Goal: Task Accomplishment & Management: Manage account settings

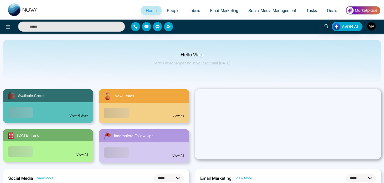
select select "*"
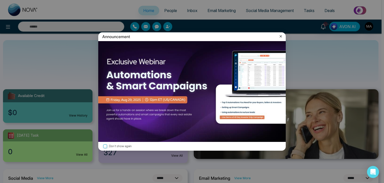
click at [123, 145] on label "Don't show again" at bounding box center [192, 146] width 180 height 5
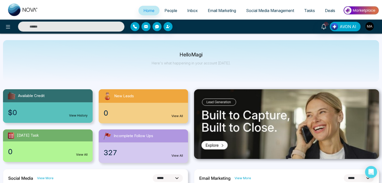
click at [166, 9] on span "People" at bounding box center [170, 10] width 13 height 5
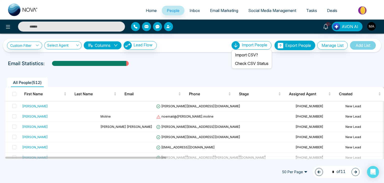
click at [253, 45] on span "Import People" at bounding box center [255, 44] width 26 height 5
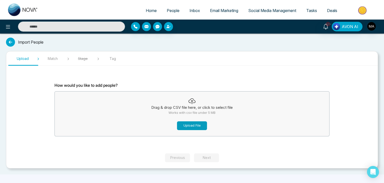
click at [196, 126] on button "Upload File" at bounding box center [192, 125] width 30 height 9
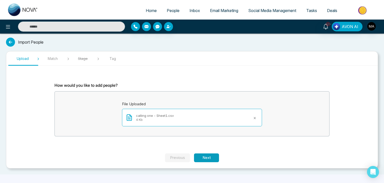
click at [202, 159] on button "Next" at bounding box center [206, 157] width 25 height 9
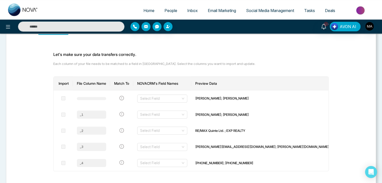
scroll to position [30, 0]
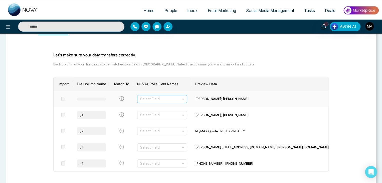
click at [181, 100] on input "search" at bounding box center [160, 99] width 41 height 8
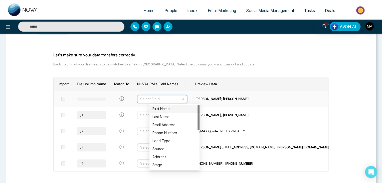
click at [186, 111] on div "First Name" at bounding box center [174, 109] width 50 height 8
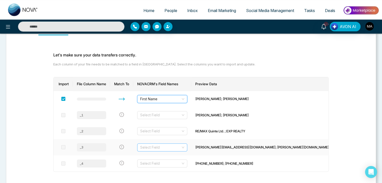
click at [181, 146] on input "search" at bounding box center [160, 147] width 41 height 8
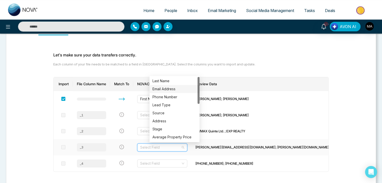
click at [174, 88] on div "Email Address" at bounding box center [174, 89] width 44 height 6
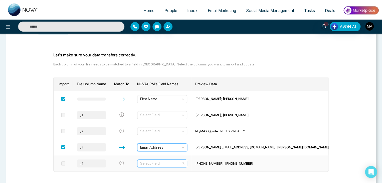
click at [171, 162] on input "search" at bounding box center [160, 163] width 41 height 8
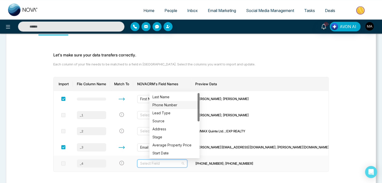
click at [176, 105] on div "Phone Number" at bounding box center [174, 105] width 44 height 6
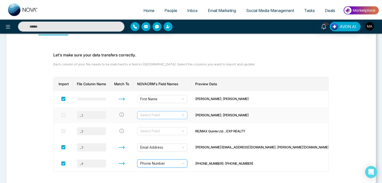
click at [178, 113] on input "search" at bounding box center [160, 115] width 41 height 8
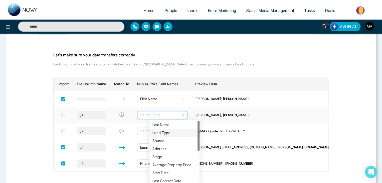
click at [172, 129] on div "Lead Type" at bounding box center [174, 133] width 50 height 8
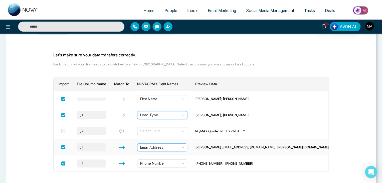
scroll to position [58, 0]
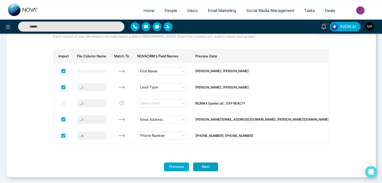
click at [203, 167] on button "Next" at bounding box center [205, 166] width 25 height 9
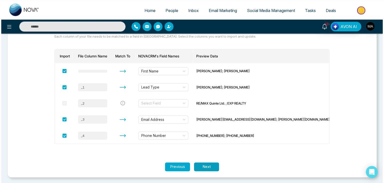
scroll to position [0, 0]
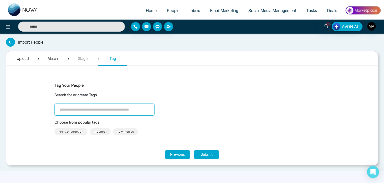
click at [135, 106] on input "search" at bounding box center [105, 109] width 100 height 12
click at [91, 109] on input "**********" at bounding box center [105, 109] width 100 height 12
type input "**********"
click at [210, 152] on button "Submit" at bounding box center [206, 154] width 25 height 9
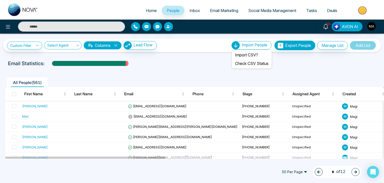
click at [249, 47] on span "Import People" at bounding box center [255, 44] width 26 height 5
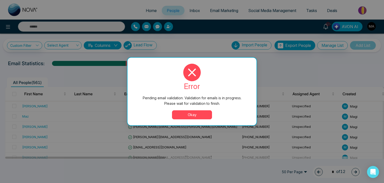
click at [202, 114] on button "Okay" at bounding box center [192, 114] width 40 height 9
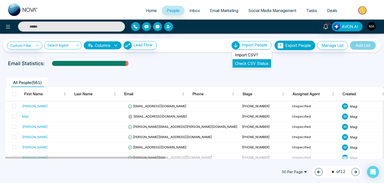
click at [248, 62] on link "Check CSV Status" at bounding box center [252, 63] width 34 height 5
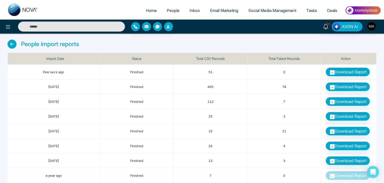
click at [171, 9] on span "People" at bounding box center [173, 10] width 13 height 5
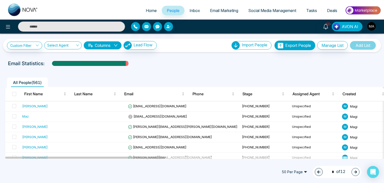
click at [155, 172] on div "50 Per Page 1 * of 12" at bounding box center [192, 172] width 384 height 22
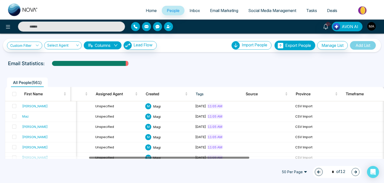
scroll to position [0, 197]
drag, startPoint x: 160, startPoint y: 157, endPoint x: 244, endPoint y: 163, distance: 84.2
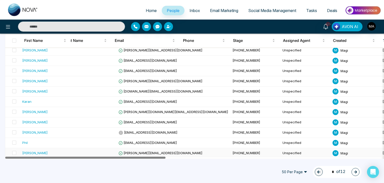
scroll to position [0, 0]
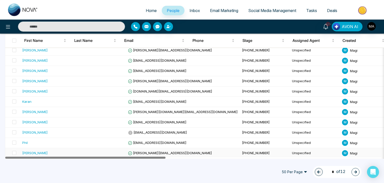
drag, startPoint x: 244, startPoint y: 163, endPoint x: 26, endPoint y: 148, distance: 218.6
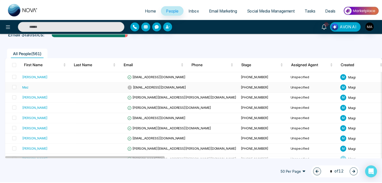
scroll to position [21, 0]
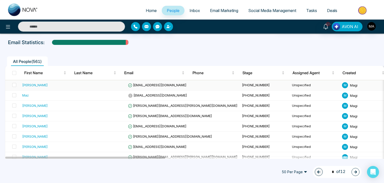
click at [34, 84] on div "[PERSON_NAME]" at bounding box center [35, 84] width 26 height 5
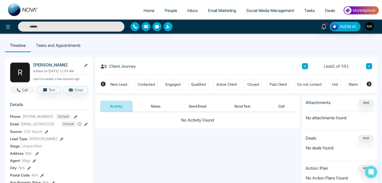
click at [25, 93] on button "Call" at bounding box center [22, 89] width 24 height 7
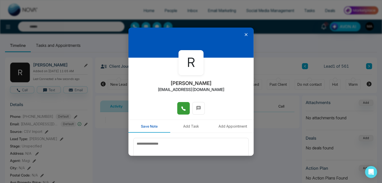
click at [179, 111] on button at bounding box center [183, 108] width 13 height 13
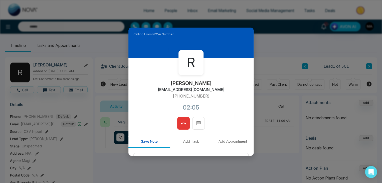
click at [182, 121] on icon at bounding box center [183, 123] width 5 height 5
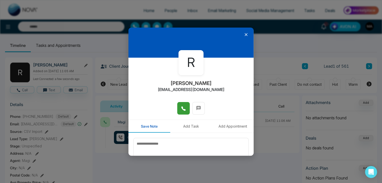
click at [244, 37] on div at bounding box center [190, 43] width 125 height 30
click at [244, 35] on icon at bounding box center [245, 34] width 3 height 3
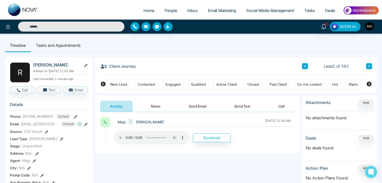
click at [158, 108] on button "Notes" at bounding box center [156, 105] width 30 height 11
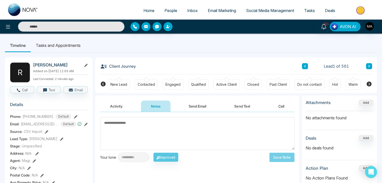
click at [150, 129] on textarea at bounding box center [197, 133] width 194 height 33
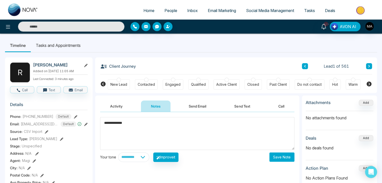
type textarea "**********"
click at [281, 157] on button "Save Note" at bounding box center [281, 156] width 25 height 9
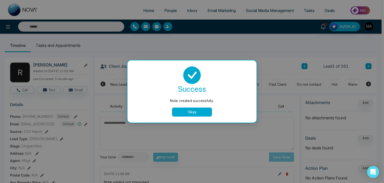
click at [189, 112] on button "Okay" at bounding box center [192, 111] width 40 height 9
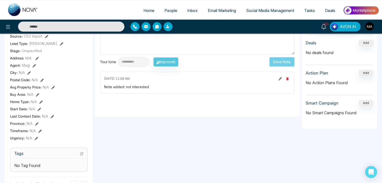
scroll to position [95, 0]
click at [82, 154] on icon at bounding box center [82, 153] width 2 height 2
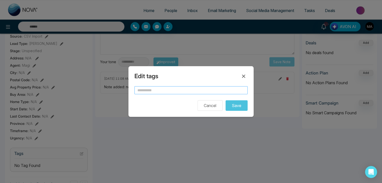
click at [162, 91] on input "text" at bounding box center [190, 90] width 113 height 8
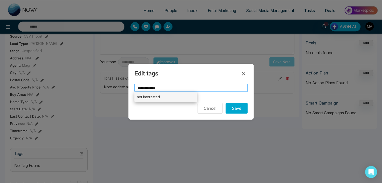
type input "**********"
click at [146, 98] on li "not interested" at bounding box center [165, 97] width 62 height 10
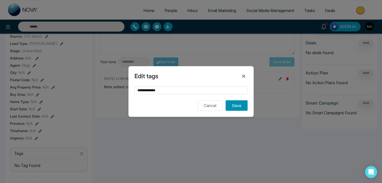
click at [230, 108] on button "Save" at bounding box center [236, 105] width 22 height 11
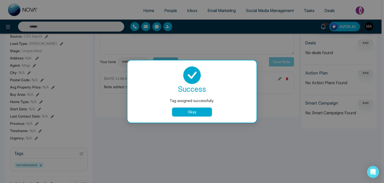
click at [208, 108] on button "Okay" at bounding box center [192, 111] width 40 height 9
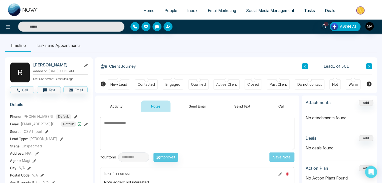
scroll to position [0, 0]
click at [116, 103] on button "Activity" at bounding box center [116, 105] width 33 height 11
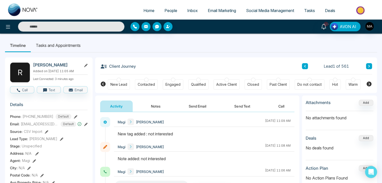
click at [120, 137] on div at bounding box center [204, 136] width 180 height 11
click at [368, 65] on icon at bounding box center [369, 66] width 2 height 3
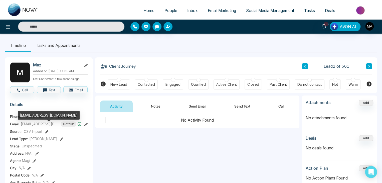
click at [38, 126] on span "[EMAIL_ADDRESS][DOMAIN_NAME]" at bounding box center [40, 123] width 38 height 5
copy span "[EMAIL_ADDRESS][DOMAIN_NAME]"
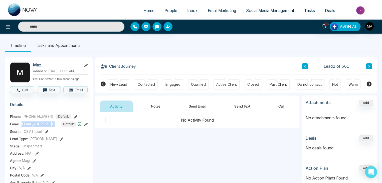
click at [368, 65] on icon at bounding box center [368, 66] width 3 height 3
click at [25, 93] on button "Call" at bounding box center [22, 89] width 24 height 7
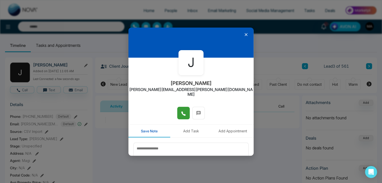
click at [180, 113] on button at bounding box center [183, 113] width 13 height 13
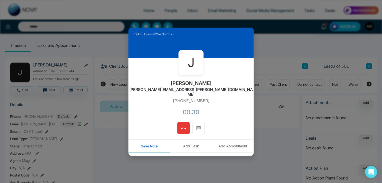
click at [187, 122] on button at bounding box center [183, 128] width 13 height 13
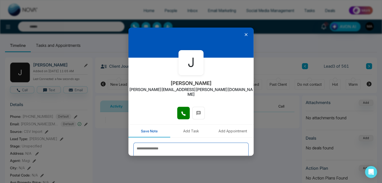
click at [176, 142] on textarea at bounding box center [190, 154] width 115 height 25
type textarea "*"
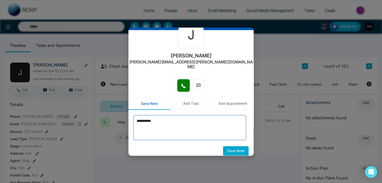
type textarea "**********"
click at [231, 146] on button "Save Note" at bounding box center [236, 150] width 26 height 9
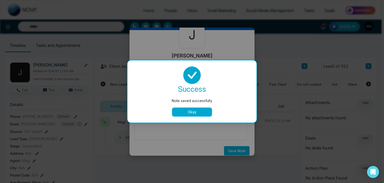
click at [197, 112] on button "Okay" at bounding box center [192, 111] width 40 height 9
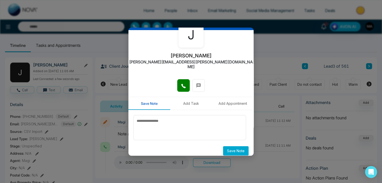
click at [267, 71] on div "J [PERSON_NAME] [PERSON_NAME][EMAIL_ADDRESS][PERSON_NAME][DOMAIN_NAME] Save Not…" at bounding box center [191, 91] width 382 height 183
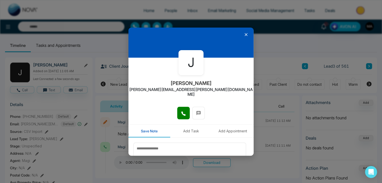
click at [243, 34] on icon at bounding box center [245, 34] width 5 height 5
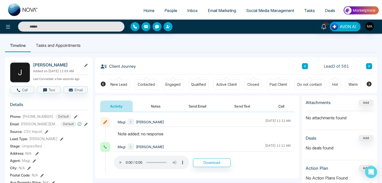
click at [368, 66] on icon at bounding box center [369, 66] width 2 height 3
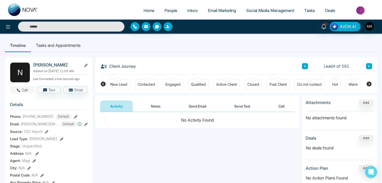
click at [19, 90] on span "button" at bounding box center [18, 89] width 5 height 5
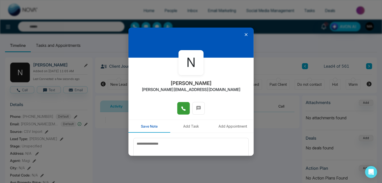
click at [185, 109] on button at bounding box center [183, 108] width 13 height 13
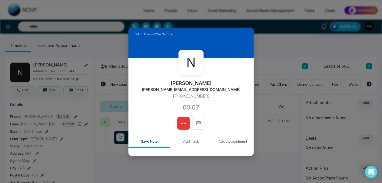
click at [182, 125] on icon at bounding box center [183, 123] width 5 height 5
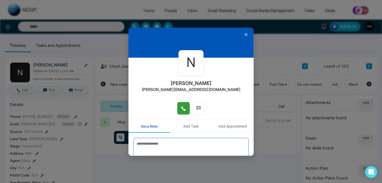
click at [183, 138] on textarea at bounding box center [190, 150] width 115 height 25
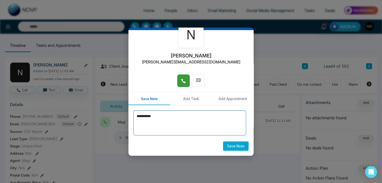
type textarea "**********"
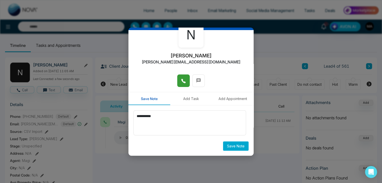
click at [231, 145] on button "Save Note" at bounding box center [236, 145] width 26 height 9
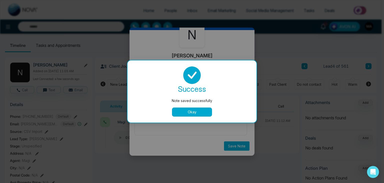
click at [201, 111] on button "Okay" at bounding box center [192, 111] width 40 height 9
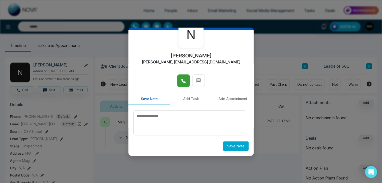
scroll to position [0, 0]
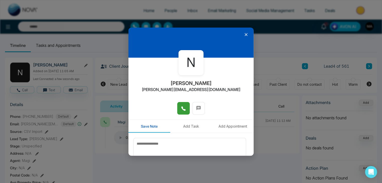
click at [244, 35] on icon at bounding box center [245, 34] width 3 height 3
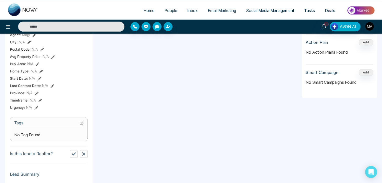
scroll to position [129, 0]
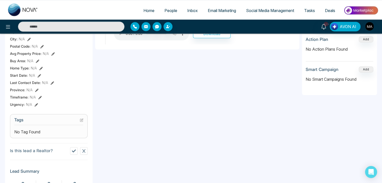
click at [80, 120] on button at bounding box center [82, 120] width 4 height 4
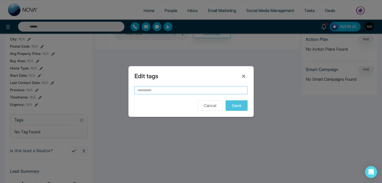
click at [145, 92] on input "text" at bounding box center [190, 90] width 113 height 8
type input "**********"
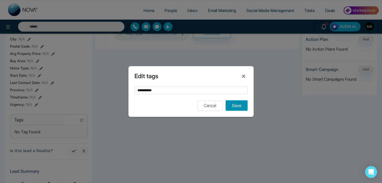
click at [236, 106] on button "Save" at bounding box center [236, 105] width 22 height 11
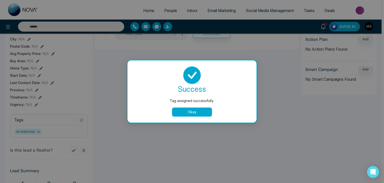
click at [189, 108] on button "Okay" at bounding box center [192, 111] width 40 height 9
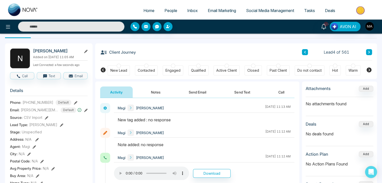
scroll to position [0, 0]
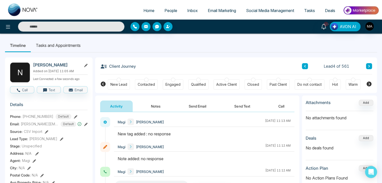
click at [371, 67] on button at bounding box center [369, 66] width 6 height 6
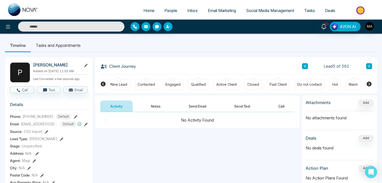
scroll to position [2, 0]
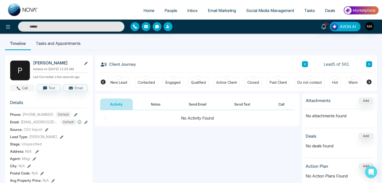
click at [20, 91] on button "Call" at bounding box center [22, 87] width 24 height 7
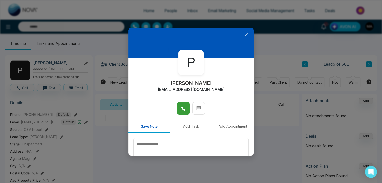
click at [177, 109] on button at bounding box center [183, 108] width 13 height 13
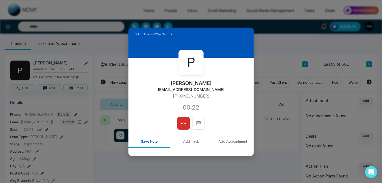
scroll to position [43, 0]
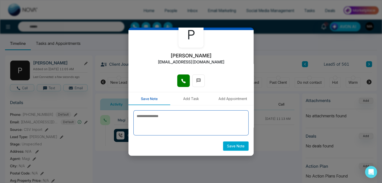
click at [171, 114] on textarea at bounding box center [190, 122] width 115 height 25
type textarea "**********"
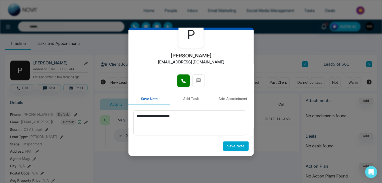
click at [229, 148] on button "Save Note" at bounding box center [236, 145] width 26 height 9
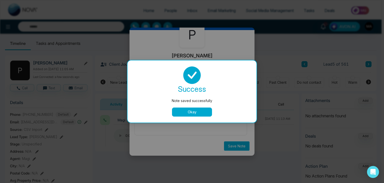
click at [187, 114] on button "Okay" at bounding box center [192, 111] width 40 height 9
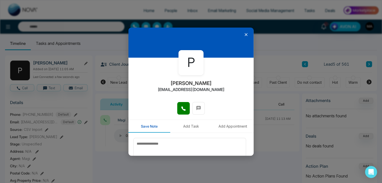
scroll to position [0, 0]
click at [243, 32] on icon at bounding box center [245, 34] width 5 height 5
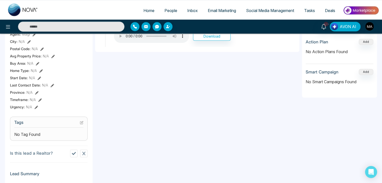
scroll to position [128, 0]
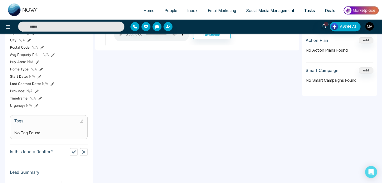
click at [80, 122] on icon at bounding box center [81, 121] width 3 height 3
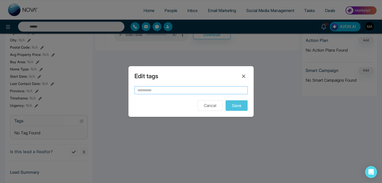
click at [147, 92] on input "text" at bounding box center [190, 90] width 113 height 8
click at [147, 92] on input "*" at bounding box center [190, 90] width 113 height 8
type input "**********"
click at [234, 106] on button "Save" at bounding box center [236, 105] width 22 height 11
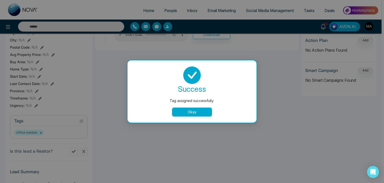
click at [183, 111] on button "Okay" at bounding box center [192, 111] width 40 height 9
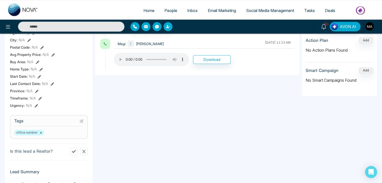
click at [80, 122] on icon at bounding box center [81, 121] width 3 height 3
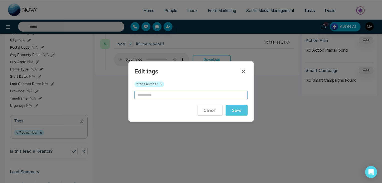
click at [169, 92] on input "text" at bounding box center [190, 95] width 113 height 8
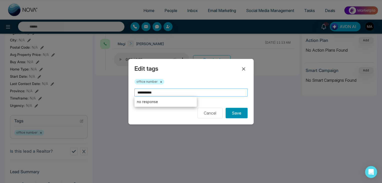
type input "**********"
click at [234, 116] on button "Save" at bounding box center [236, 113] width 22 height 11
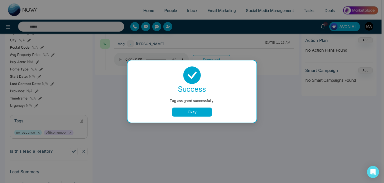
click at [197, 108] on button "Okay" at bounding box center [192, 111] width 40 height 9
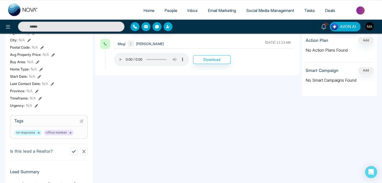
scroll to position [0, 0]
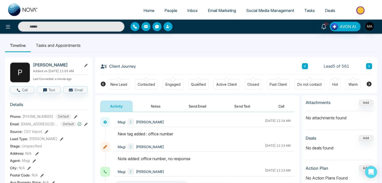
click at [369, 66] on icon at bounding box center [368, 66] width 3 height 3
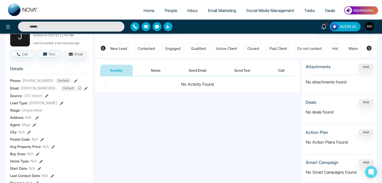
scroll to position [36, 0]
click at [20, 56] on span "button" at bounding box center [18, 53] width 5 height 5
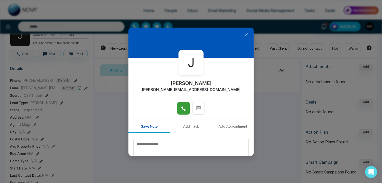
click at [183, 108] on icon at bounding box center [183, 108] width 5 height 5
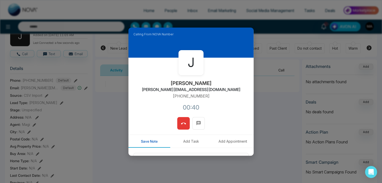
click at [183, 124] on icon at bounding box center [183, 123] width 5 height 5
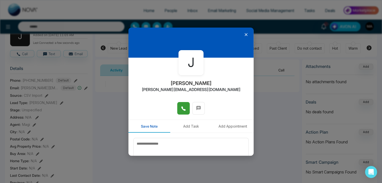
click at [243, 36] on icon at bounding box center [245, 34] width 5 height 5
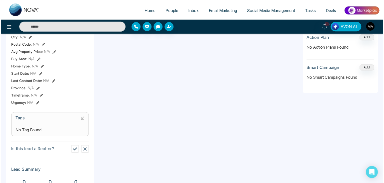
scroll to position [131, 0]
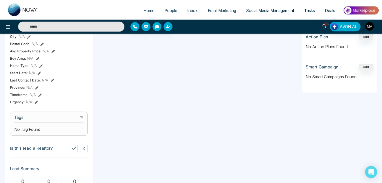
click at [80, 119] on icon at bounding box center [82, 118] width 4 height 4
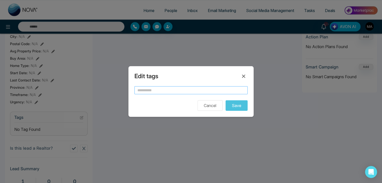
click at [148, 89] on input "text" at bounding box center [190, 90] width 113 height 8
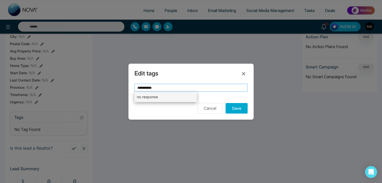
type input "**********"
click at [169, 96] on li "no response" at bounding box center [165, 97] width 62 height 10
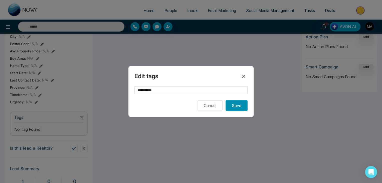
click at [237, 105] on button "Save" at bounding box center [236, 105] width 22 height 11
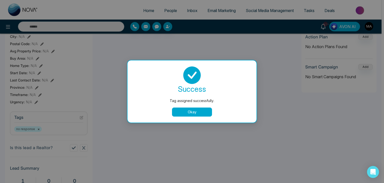
click at [201, 116] on div "success Tag assigned successfully. Okay" at bounding box center [192, 91] width 129 height 62
click at [199, 111] on button "Okay" at bounding box center [192, 111] width 40 height 9
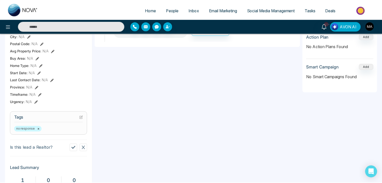
scroll to position [0, 0]
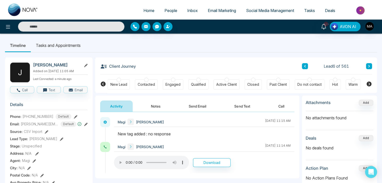
click at [369, 65] on icon at bounding box center [368, 66] width 3 height 3
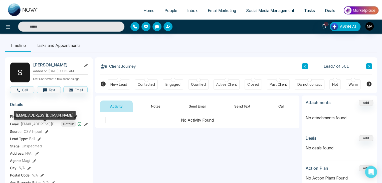
click at [44, 126] on span "[EMAIL_ADDRESS][DOMAIN_NAME]" at bounding box center [40, 123] width 38 height 5
copy span "[EMAIL_ADDRESS][DOMAIN_NAME]"
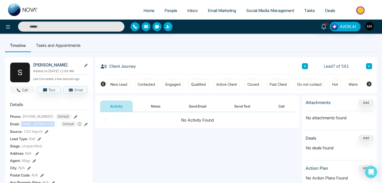
click at [26, 90] on button "Call" at bounding box center [22, 89] width 24 height 7
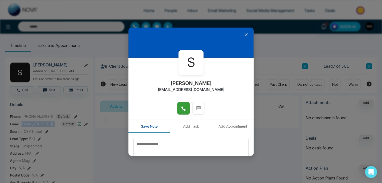
click at [177, 112] on button at bounding box center [183, 108] width 13 height 13
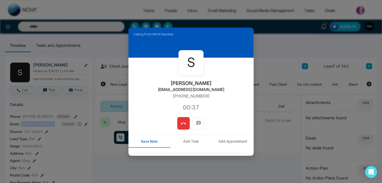
click at [180, 118] on button at bounding box center [183, 123] width 13 height 13
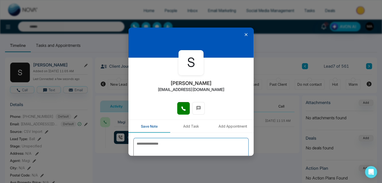
click at [171, 143] on textarea at bounding box center [190, 150] width 115 height 25
click at [243, 32] on icon at bounding box center [245, 34] width 5 height 5
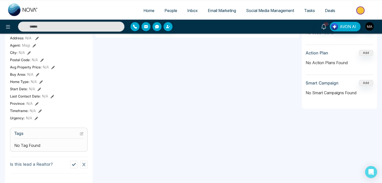
scroll to position [117, 0]
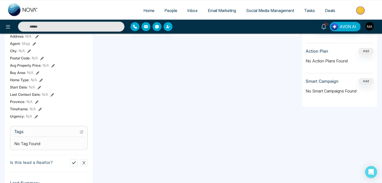
click at [80, 133] on icon at bounding box center [82, 132] width 4 height 4
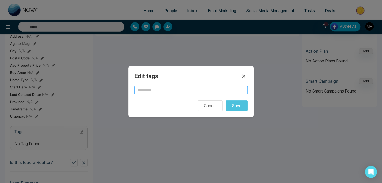
click at [150, 89] on input "text" at bounding box center [190, 90] width 113 height 8
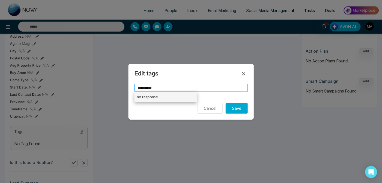
type input "**********"
click at [156, 96] on li "no response" at bounding box center [165, 97] width 62 height 10
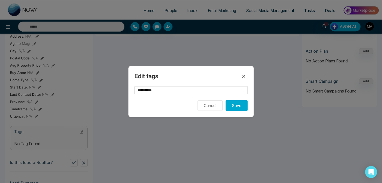
click at [238, 111] on div "**********" at bounding box center [190, 91] width 125 height 51
click at [236, 106] on button "Save" at bounding box center [236, 105] width 22 height 11
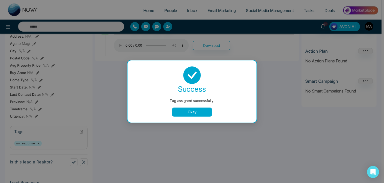
click at [208, 111] on button "Okay" at bounding box center [192, 111] width 40 height 9
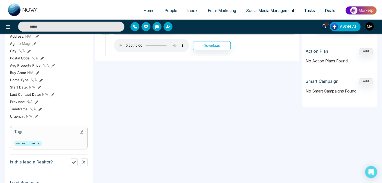
scroll to position [0, 0]
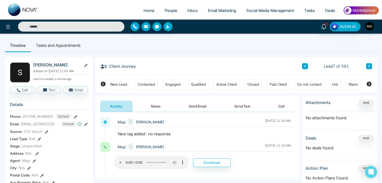
click at [367, 67] on icon at bounding box center [368, 66] width 3 height 3
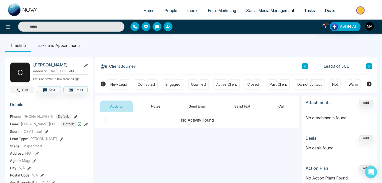
click at [18, 92] on icon "button" at bounding box center [19, 90] width 4 height 4
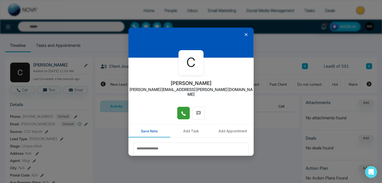
click at [181, 111] on icon at bounding box center [183, 113] width 5 height 5
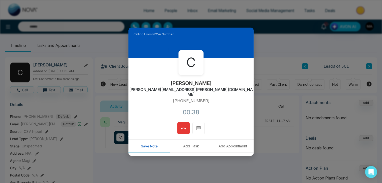
click at [178, 123] on button at bounding box center [183, 128] width 13 height 13
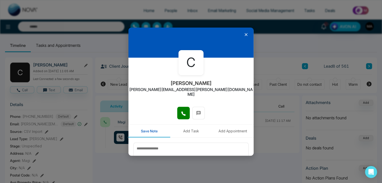
click at [244, 35] on icon at bounding box center [245, 34] width 3 height 3
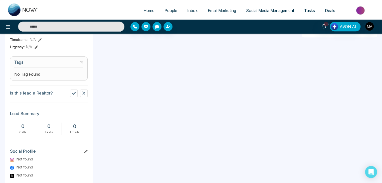
scroll to position [186, 0]
click at [82, 63] on icon at bounding box center [82, 62] width 2 height 2
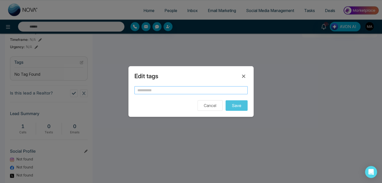
click at [144, 93] on input "text" at bounding box center [190, 90] width 113 height 8
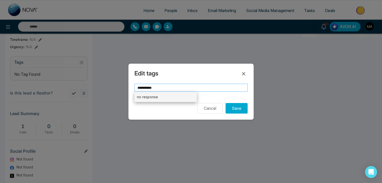
type input "**********"
click at [155, 100] on li "no response" at bounding box center [165, 97] width 62 height 10
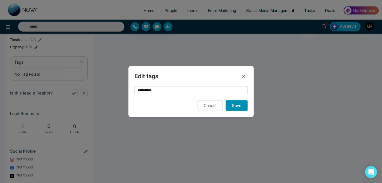
click at [238, 105] on button "Save" at bounding box center [236, 105] width 22 height 11
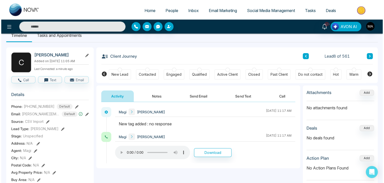
scroll to position [0, 0]
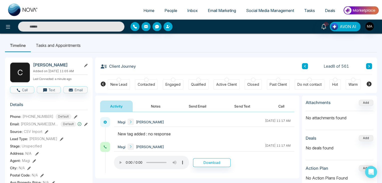
click at [368, 67] on icon at bounding box center [369, 66] width 2 height 3
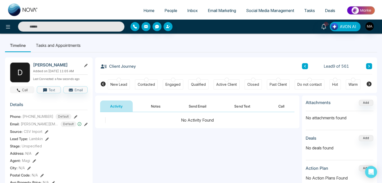
click at [27, 93] on button "Call" at bounding box center [22, 89] width 24 height 7
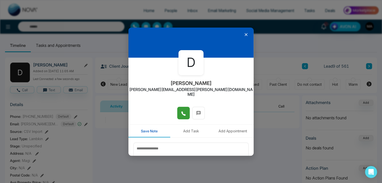
click at [177, 113] on button at bounding box center [183, 113] width 13 height 13
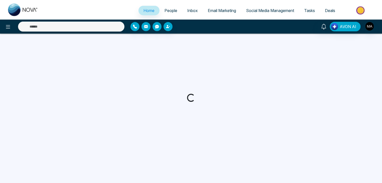
select select "*"
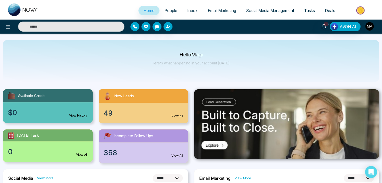
click at [371, 27] on img "button" at bounding box center [369, 26] width 9 height 9
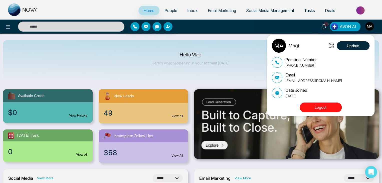
click at [325, 106] on button "Logout" at bounding box center [320, 107] width 42 height 10
